Goal: Task Accomplishment & Management: Complete application form

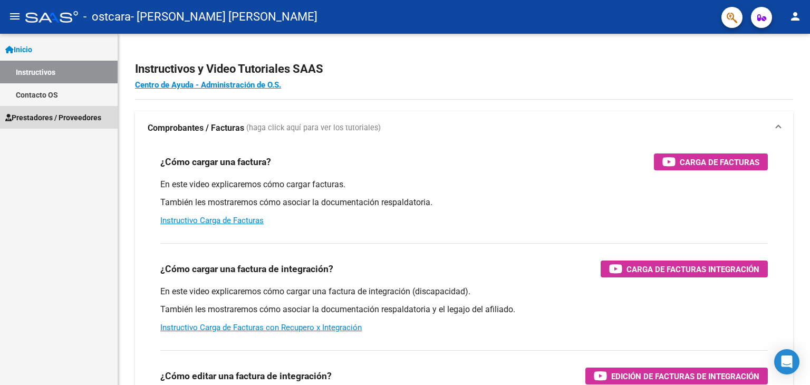
click at [61, 117] on span "Prestadores / Proveedores" at bounding box center [53, 118] width 96 height 12
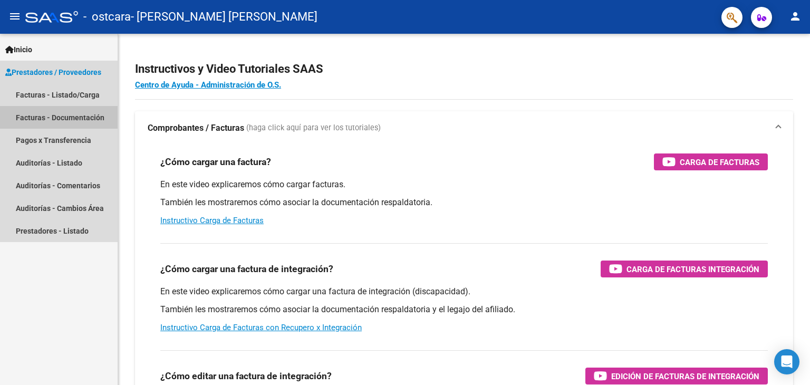
click at [84, 122] on link "Facturas - Documentación" at bounding box center [59, 117] width 118 height 23
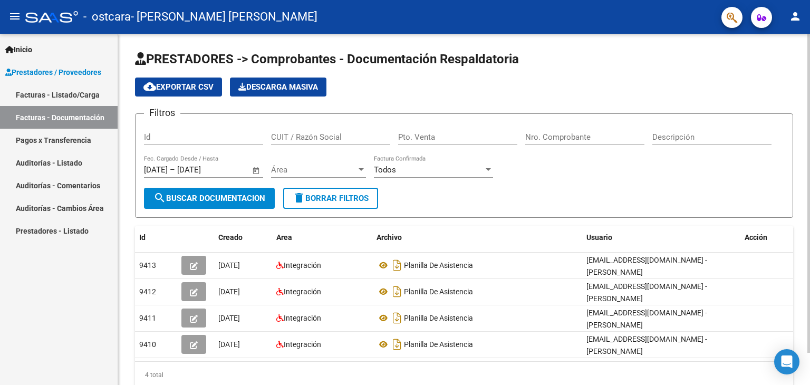
click at [807, 123] on div at bounding box center [808, 193] width 3 height 319
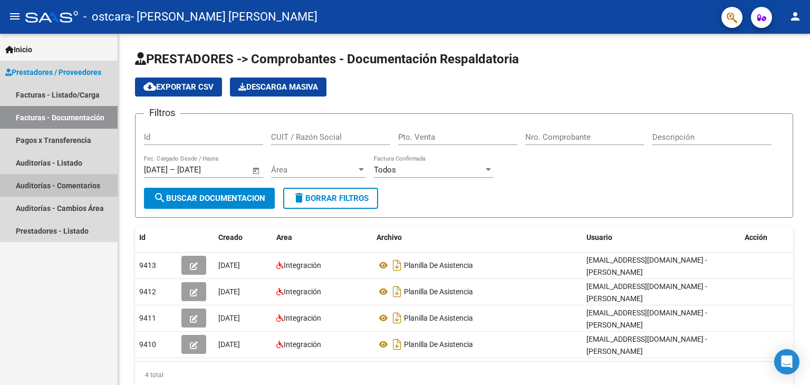
click at [86, 188] on link "Auditorías - Comentarios" at bounding box center [59, 185] width 118 height 23
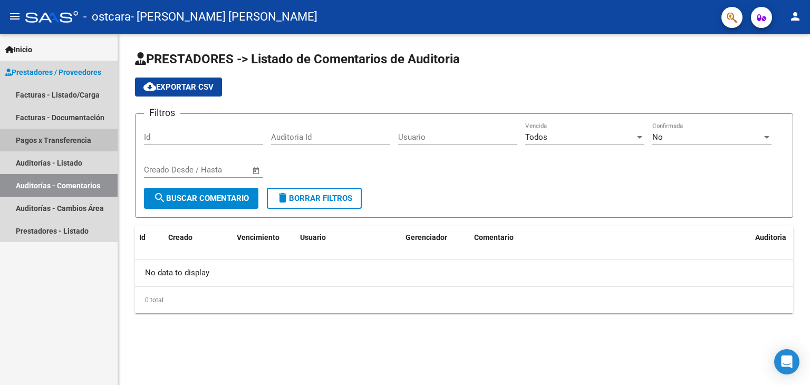
click at [37, 141] on link "Pagos x Transferencia" at bounding box center [59, 140] width 118 height 23
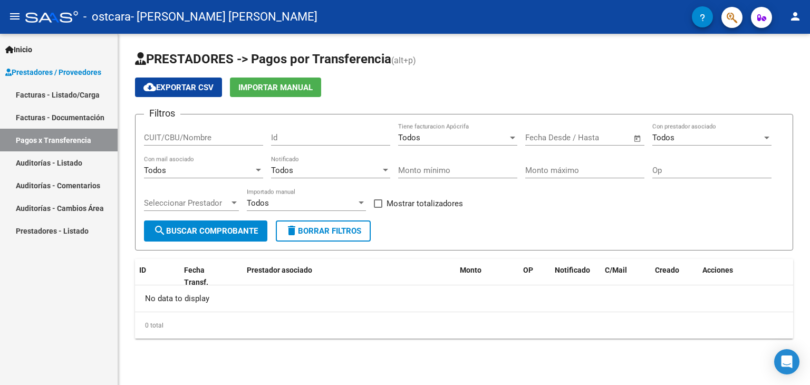
click at [64, 184] on link "Auditorías - Comentarios" at bounding box center [59, 185] width 118 height 23
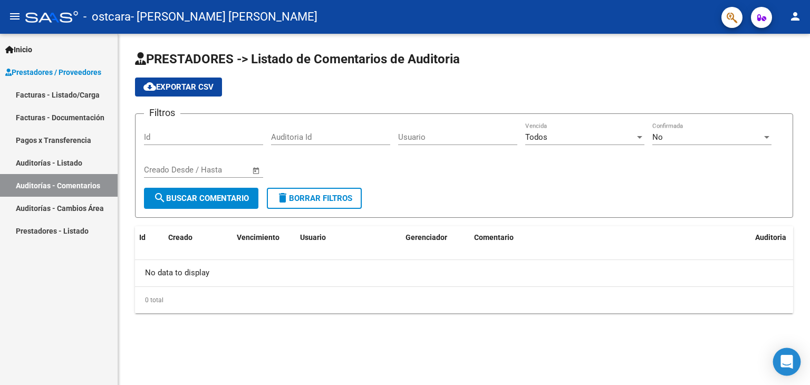
click at [789, 363] on icon "Open Intercom Messenger" at bounding box center [787, 362] width 14 height 14
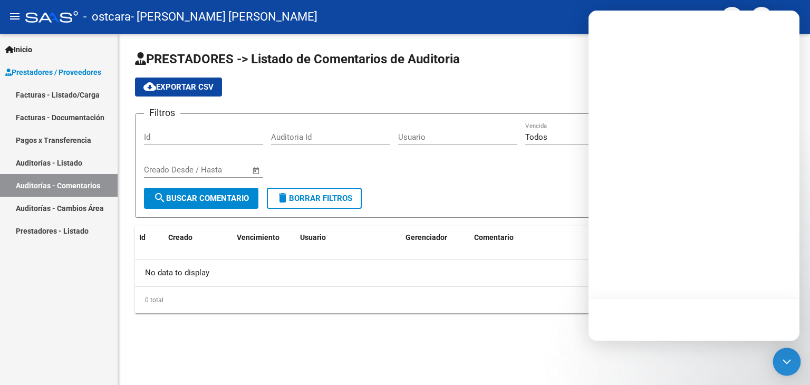
click at [789, 363] on icon "Open Intercom Messenger" at bounding box center [787, 362] width 14 height 14
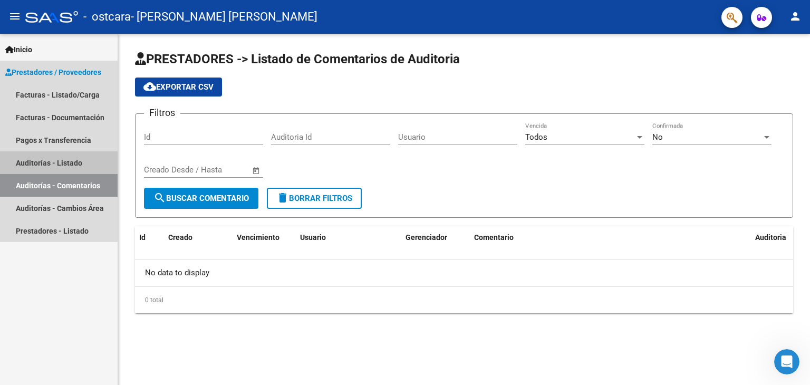
click at [60, 161] on link "Auditorías - Listado" at bounding box center [59, 162] width 118 height 23
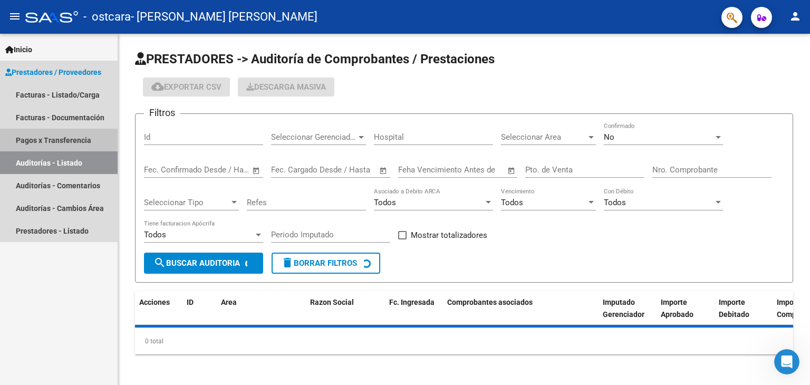
click at [70, 136] on link "Pagos x Transferencia" at bounding box center [59, 140] width 118 height 23
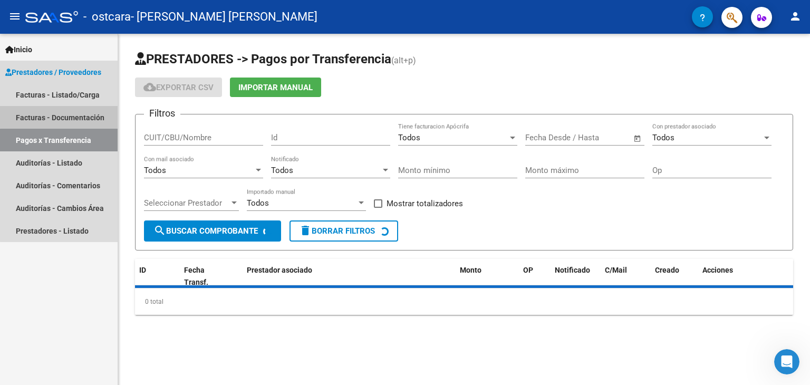
click at [90, 114] on link "Facturas - Documentación" at bounding box center [59, 117] width 118 height 23
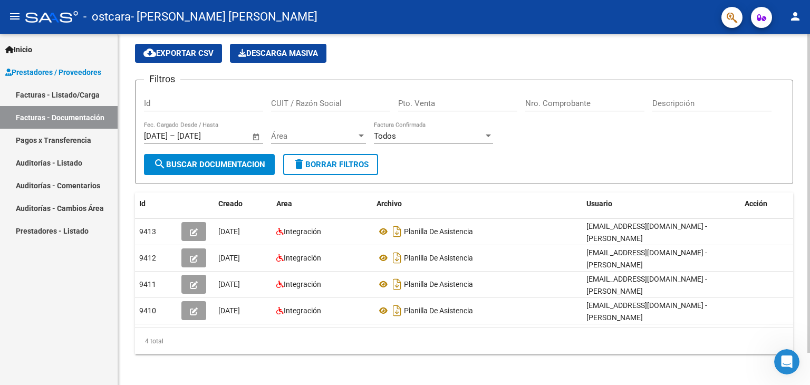
scroll to position [35, 0]
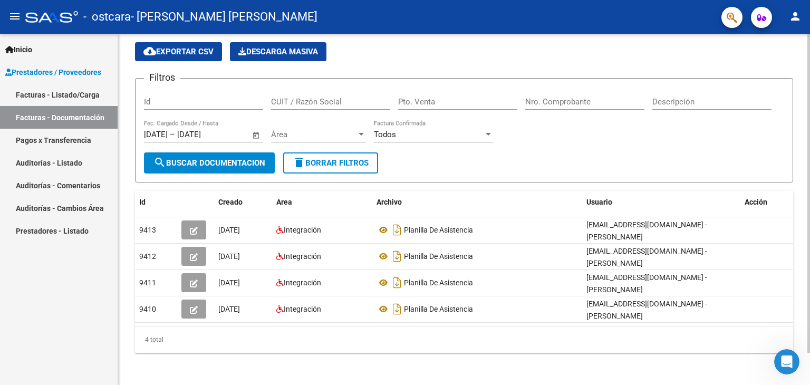
click at [809, 138] on div at bounding box center [808, 223] width 3 height 319
click at [495, 136] on app-bool-drop-down "Todos Factura Confirmada" at bounding box center [437, 134] width 127 height 9
click at [489, 131] on div at bounding box center [487, 134] width 9 height 8
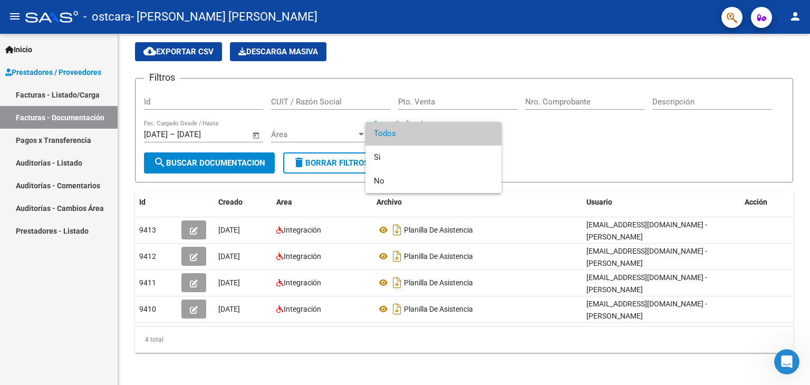
click at [616, 149] on div at bounding box center [405, 192] width 810 height 385
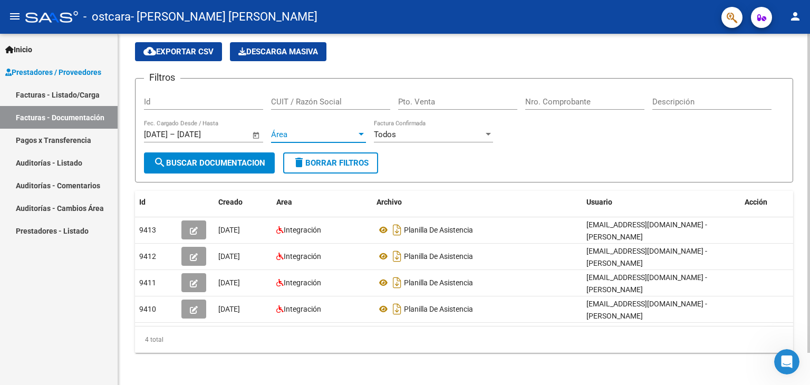
click at [363, 135] on div at bounding box center [360, 134] width 9 height 8
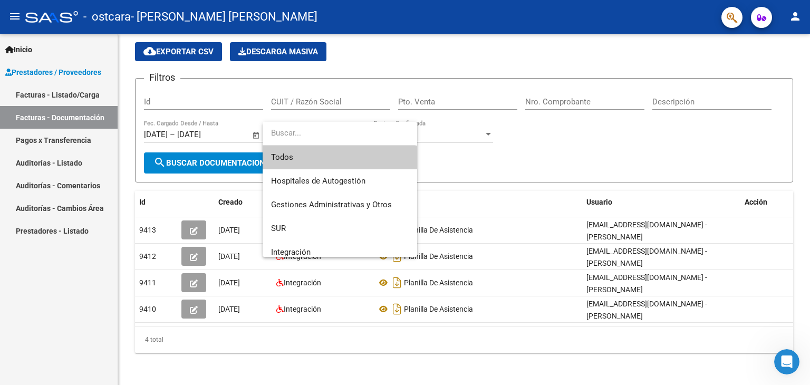
click at [355, 92] on div at bounding box center [405, 192] width 810 height 385
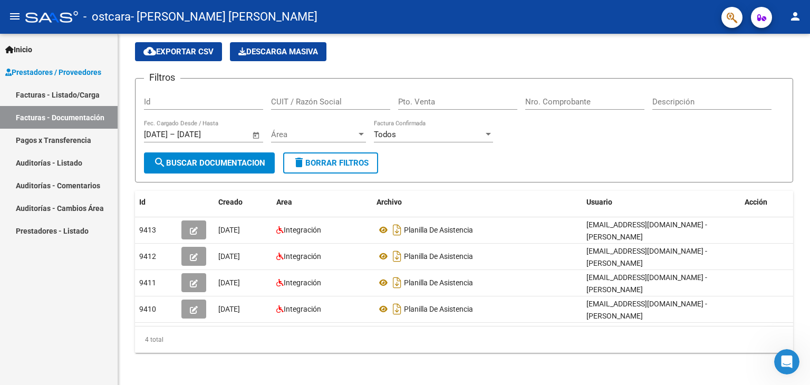
click at [57, 99] on link "Facturas - Listado/Carga" at bounding box center [59, 94] width 118 height 23
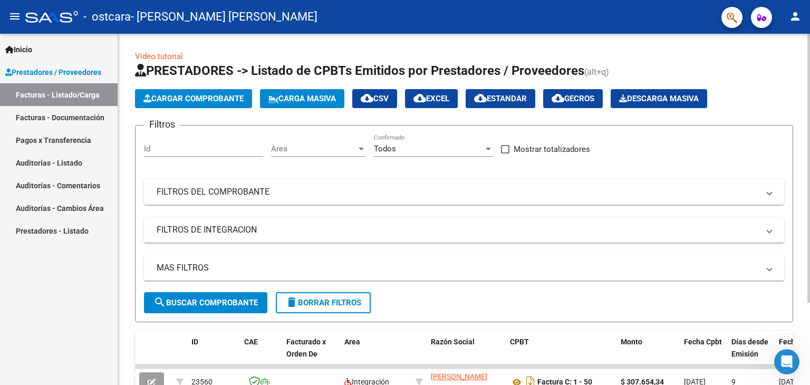
click at [809, 69] on div at bounding box center [808, 168] width 3 height 269
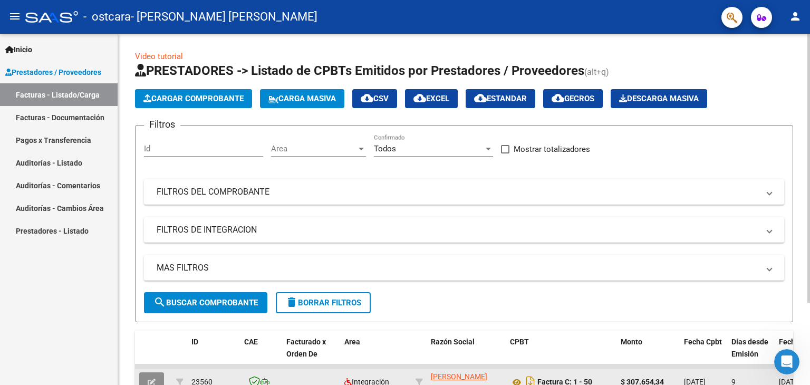
click at [149, 375] on button "button" at bounding box center [151, 381] width 25 height 19
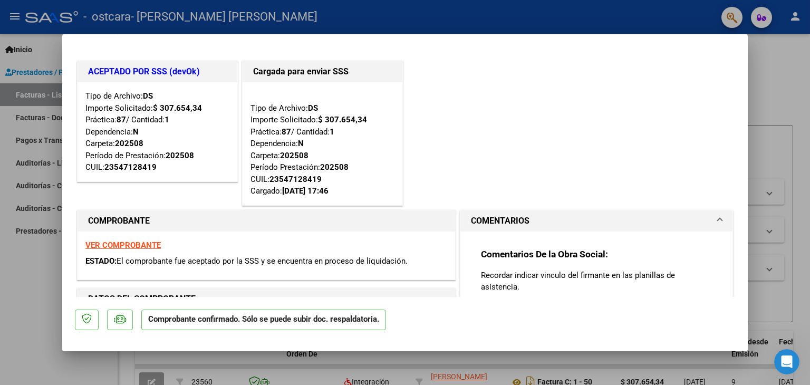
click at [795, 79] on div at bounding box center [405, 192] width 810 height 385
type input "$ 0,00"
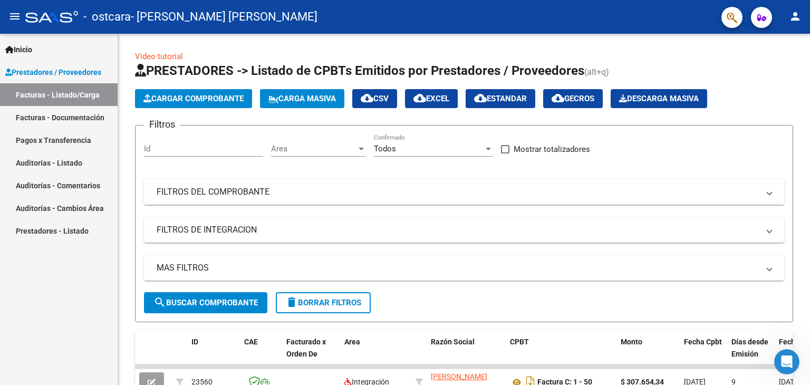
scroll to position [5, 0]
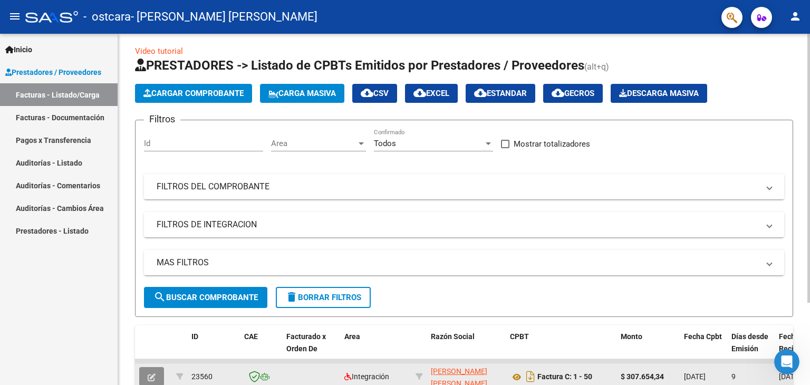
click at [158, 370] on button "button" at bounding box center [151, 376] width 25 height 19
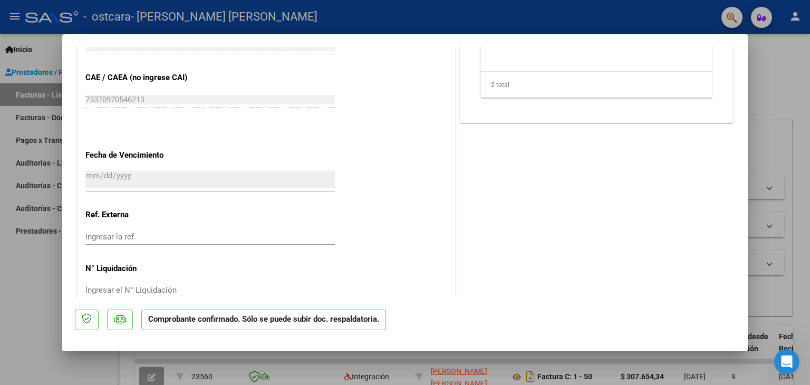
scroll to position [737, 0]
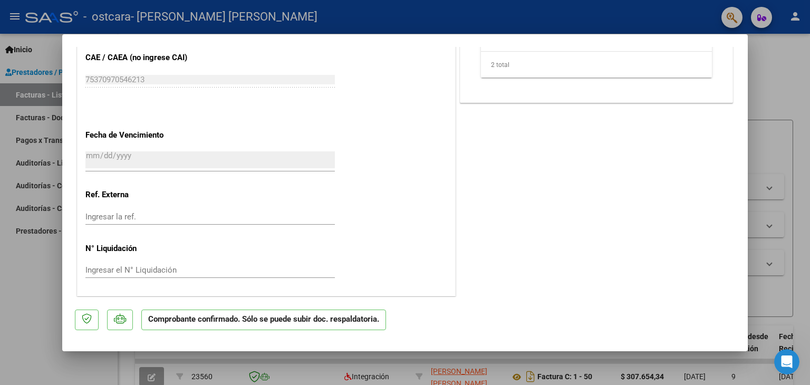
drag, startPoint x: 719, startPoint y: 298, endPoint x: 720, endPoint y: 309, distance: 10.6
click at [720, 309] on mat-dialog-actions "Comprobante confirmado. Sólo se puede subir doc. respaldatoria." at bounding box center [405, 318] width 660 height 42
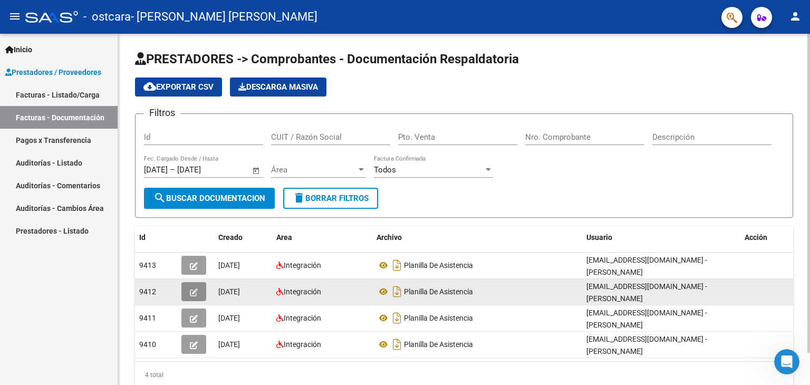
click at [197, 290] on icon "button" at bounding box center [194, 292] width 8 height 8
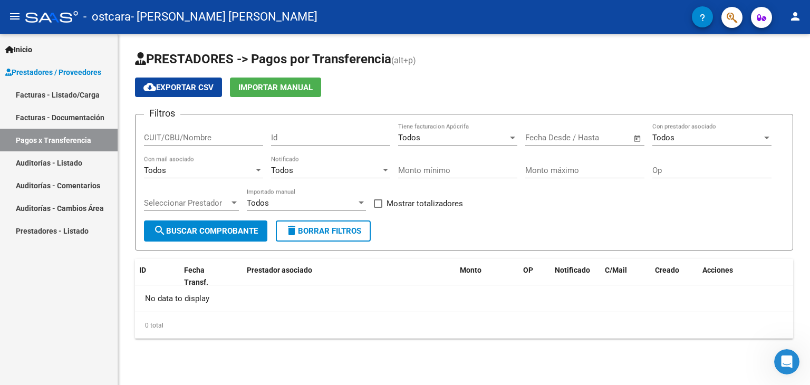
drag, startPoint x: 122, startPoint y: 152, endPoint x: 141, endPoint y: 179, distance: 32.2
click at [122, 152] on div "PRESTADORES -> Pagos por Transferencia (alt+p) cloud_download Exportar CSV Impo…" at bounding box center [464, 203] width 692 height 338
click at [89, 118] on link "Facturas - Documentación" at bounding box center [59, 117] width 118 height 23
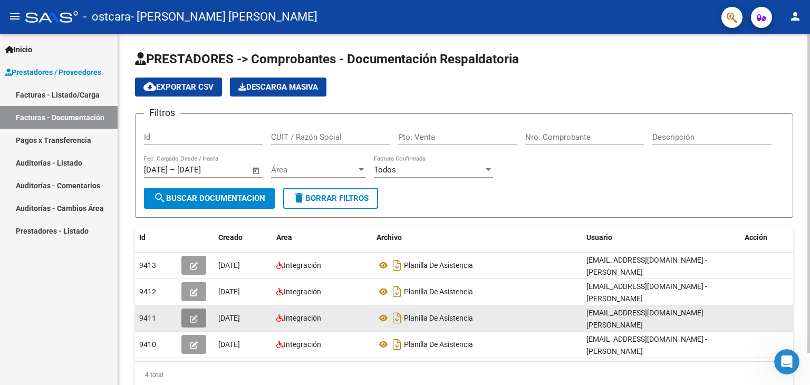
click at [193, 319] on icon "button" at bounding box center [194, 319] width 8 height 8
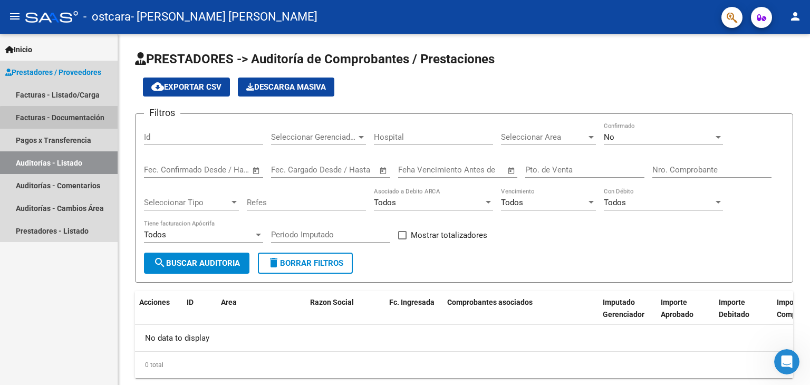
click at [83, 120] on link "Facturas - Documentación" at bounding box center [59, 117] width 118 height 23
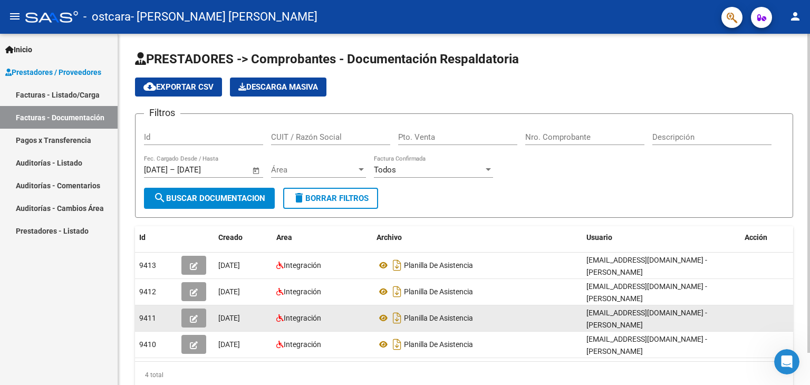
click at [577, 323] on div "Planilla De Asistencia" at bounding box center [476, 317] width 201 height 17
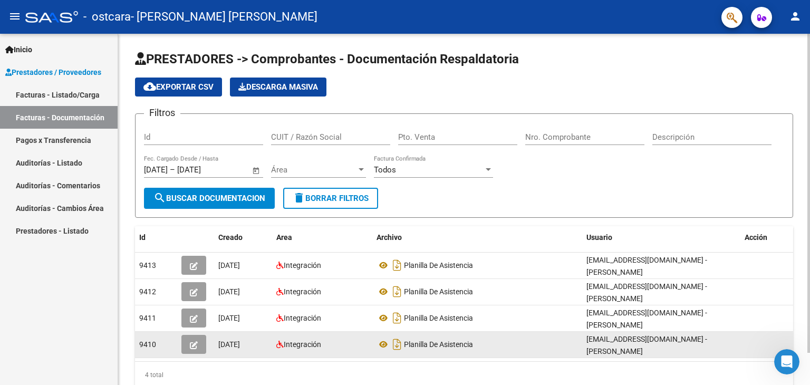
click at [640, 343] on div "[EMAIL_ADDRESS][DOMAIN_NAME] - [PERSON_NAME]" at bounding box center [661, 344] width 150 height 22
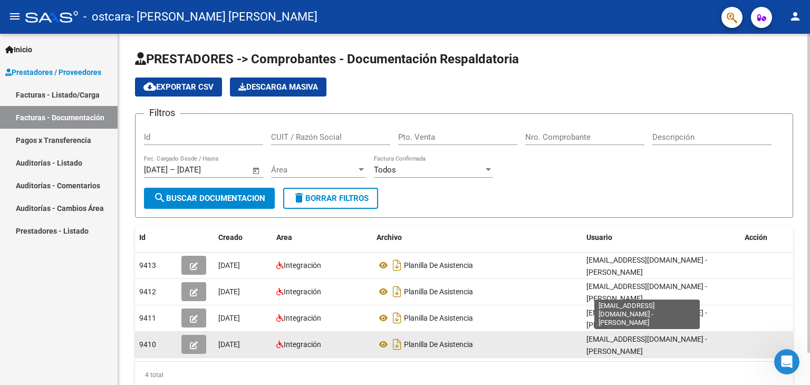
click at [605, 340] on span "[EMAIL_ADDRESS][DOMAIN_NAME] - [PERSON_NAME]" at bounding box center [646, 345] width 121 height 21
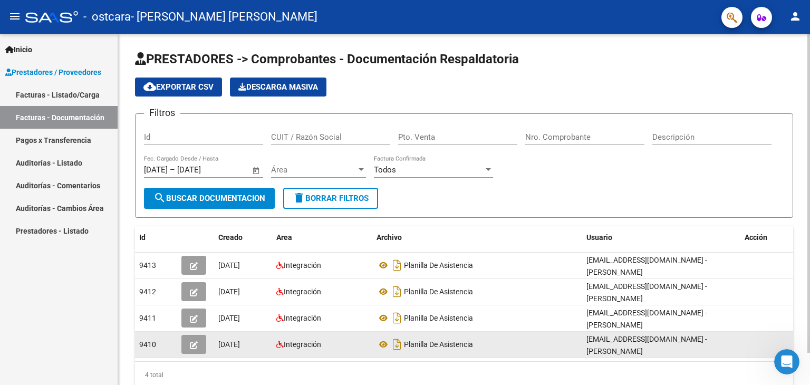
click at [564, 344] on div "Planilla De Asistencia" at bounding box center [476, 344] width 201 height 17
click at [197, 347] on icon "button" at bounding box center [194, 345] width 8 height 8
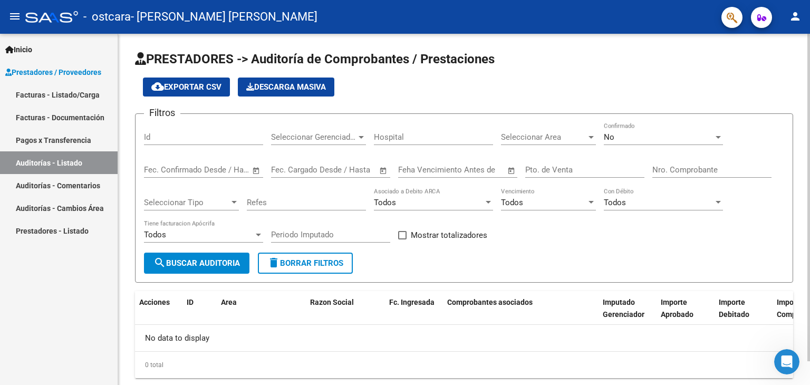
click at [786, 315] on span "Importe Comprobantes" at bounding box center [802, 308] width 50 height 21
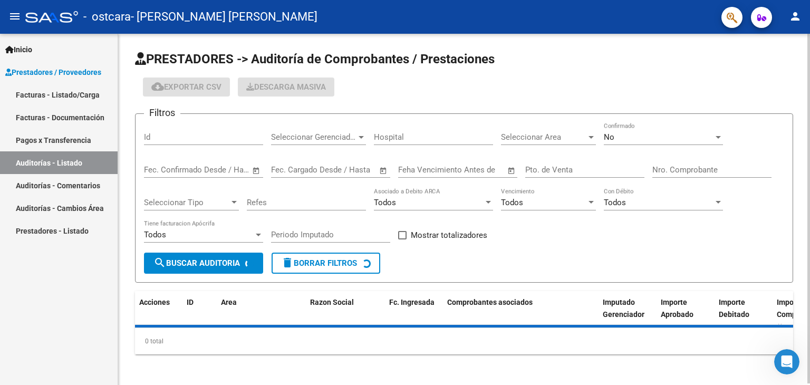
click at [786, 315] on span "Importe Comprobantes" at bounding box center [802, 308] width 50 height 21
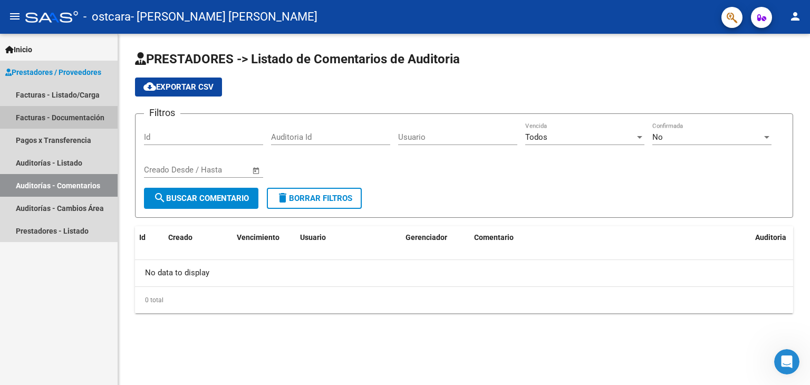
click at [50, 119] on link "Facturas - Documentación" at bounding box center [59, 117] width 118 height 23
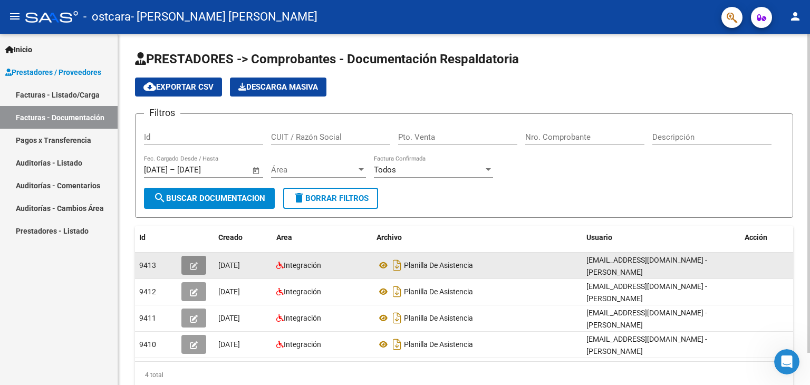
click at [194, 258] on button "button" at bounding box center [193, 265] width 25 height 19
